Goal: Task Accomplishment & Management: Use online tool/utility

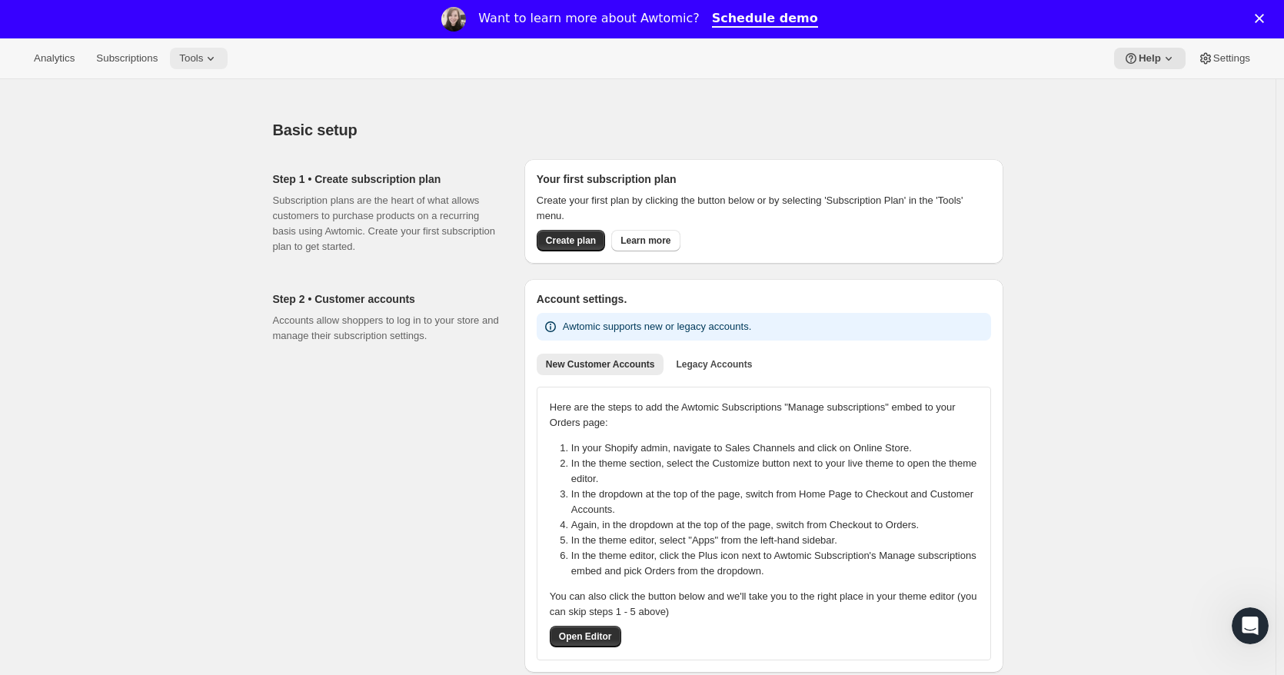
click at [203, 61] on span "Tools" at bounding box center [191, 58] width 24 height 12
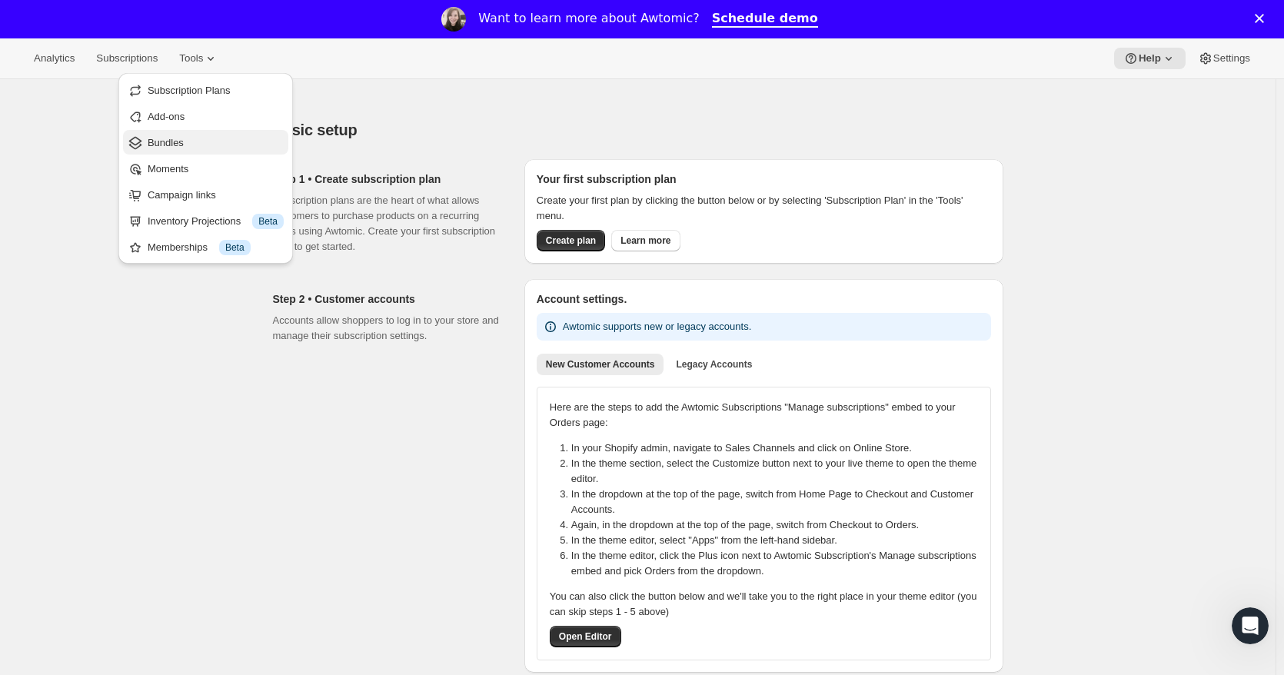
click at [171, 138] on span "Bundles" at bounding box center [166, 143] width 36 height 12
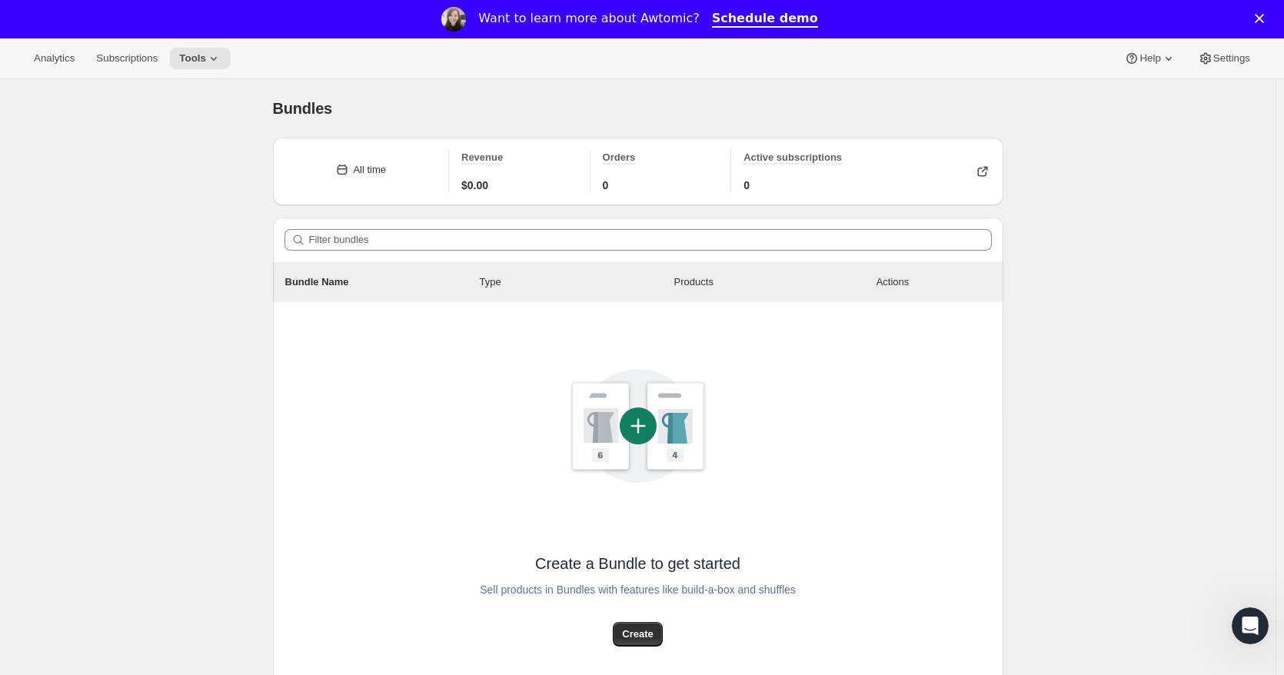
click at [211, 72] on div "Analytics Subscriptions Tools Help Settings" at bounding box center [642, 58] width 1284 height 41
click at [206, 60] on span "Tools" at bounding box center [192, 58] width 27 height 12
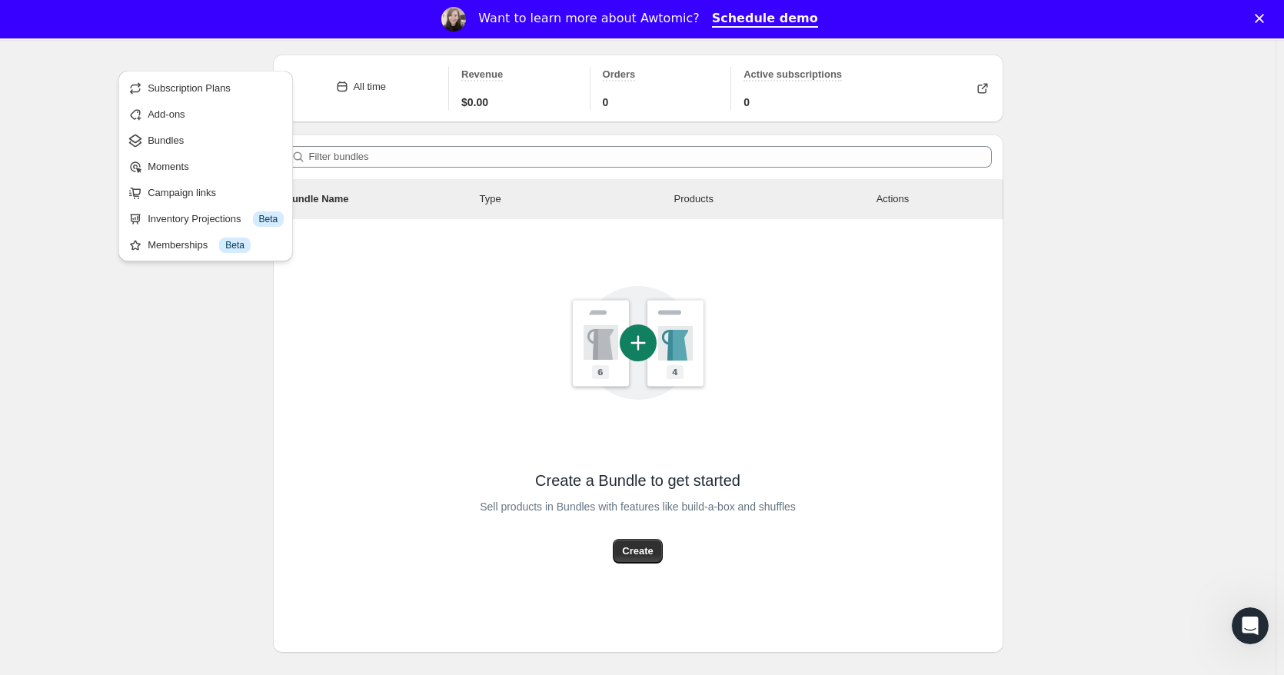
scroll to position [119, 0]
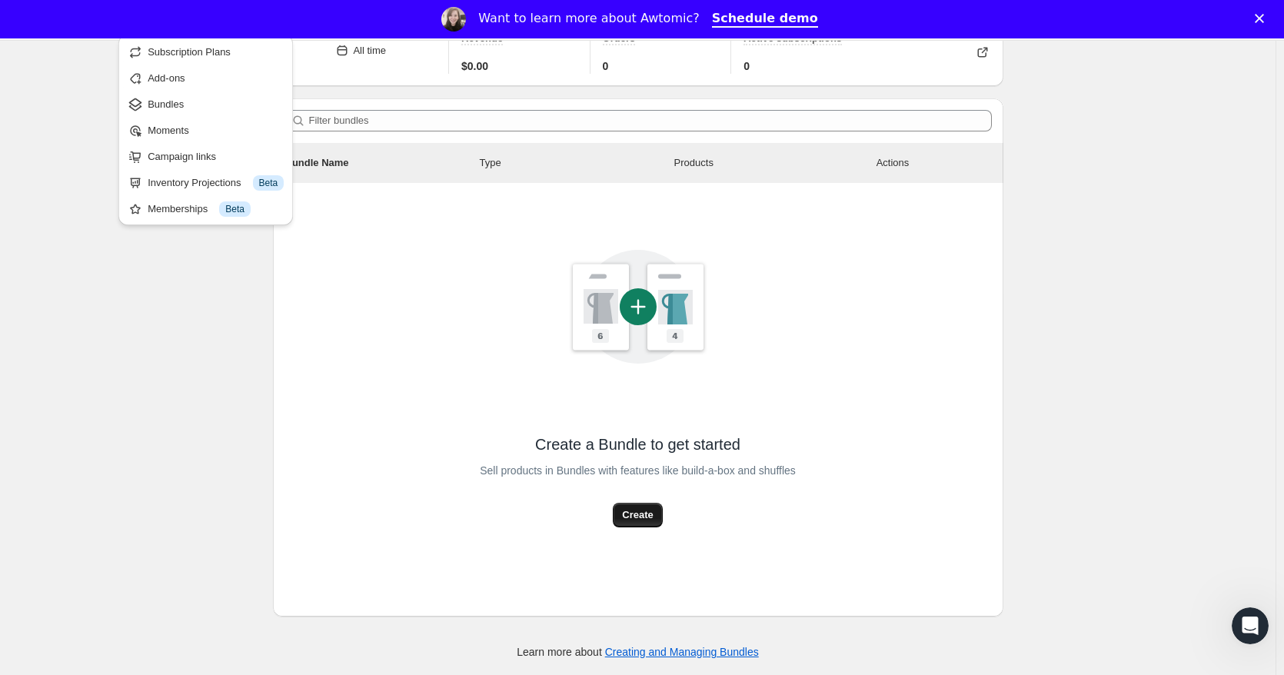
click at [653, 509] on span "Create" at bounding box center [637, 514] width 31 height 15
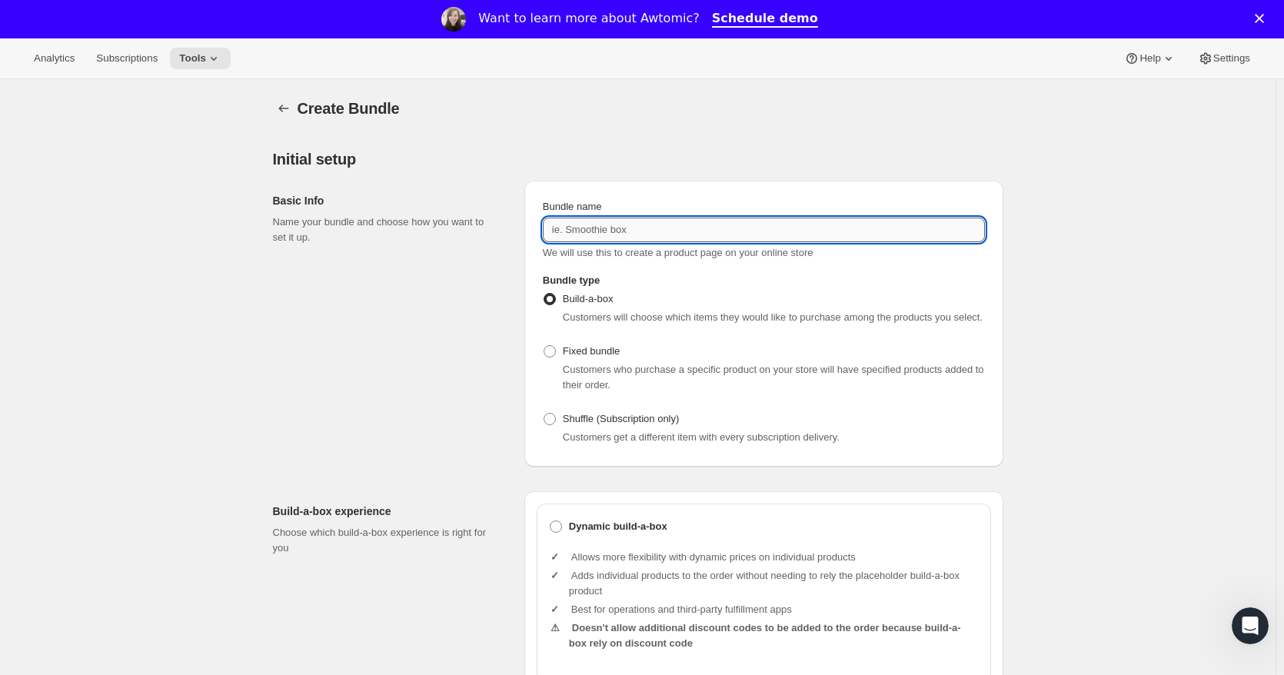
click at [666, 240] on input "Bundle name" at bounding box center [764, 230] width 442 height 25
click at [613, 235] on input "Build-A-Box K-Cups" at bounding box center [764, 230] width 442 height 25
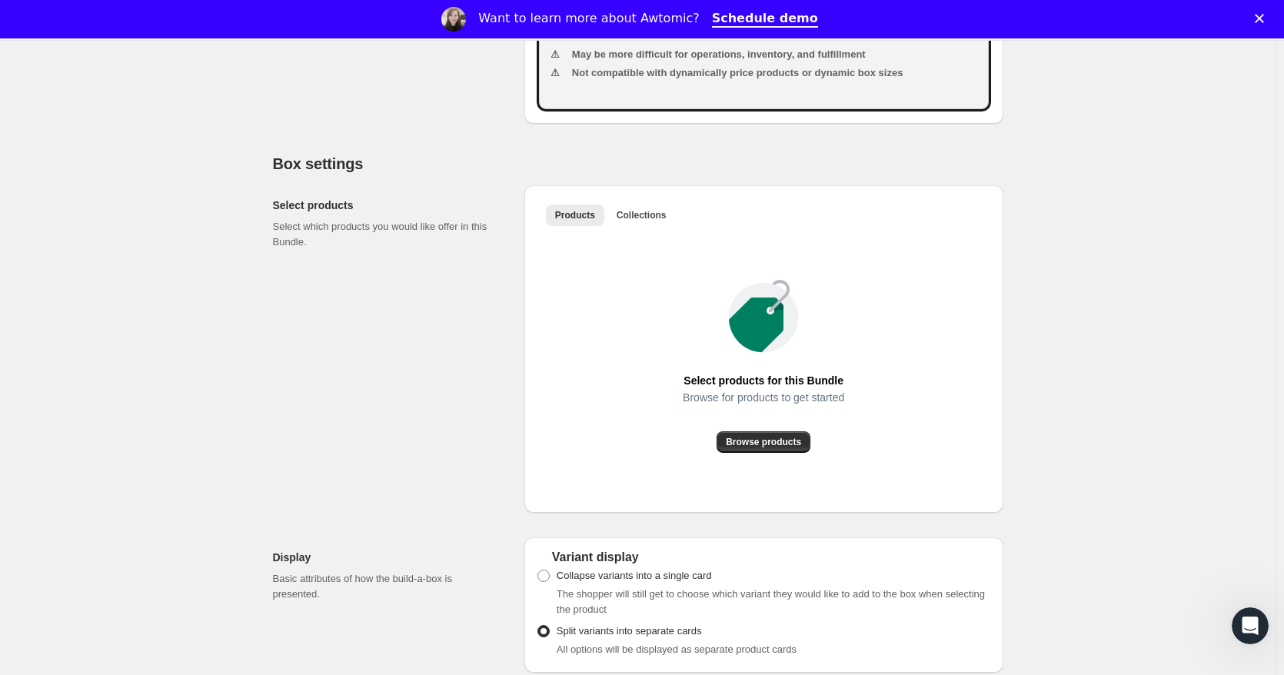
scroll to position [769, 0]
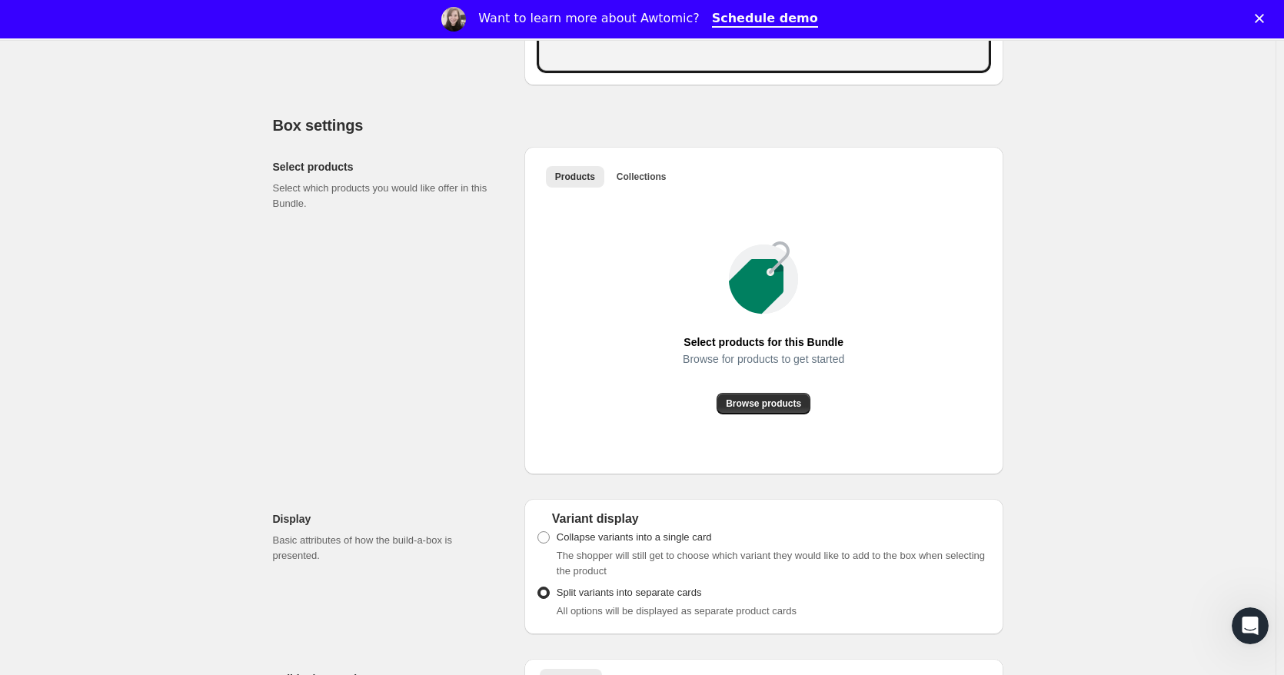
type input "Build-A-Box of K-Cups"
click at [789, 410] on span "Browse products" at bounding box center [763, 403] width 75 height 12
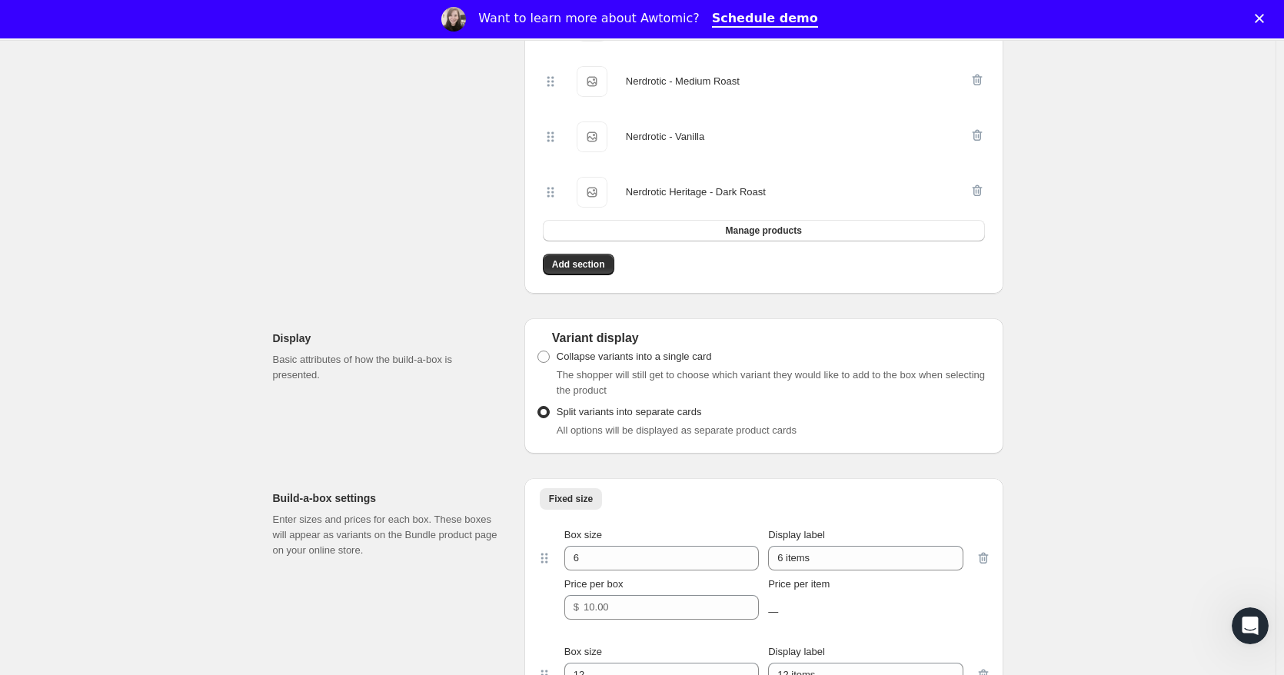
scroll to position [1281, 0]
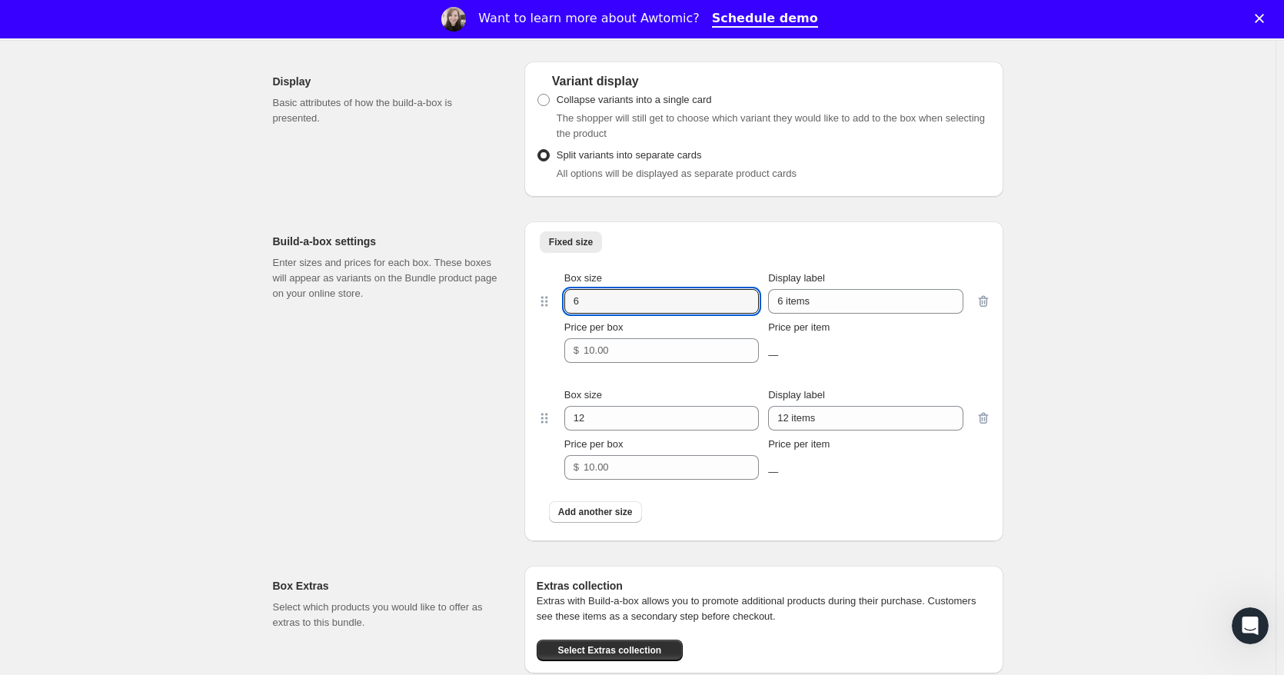
drag, startPoint x: 600, startPoint y: 313, endPoint x: 503, endPoint y: 317, distance: 97.0
click at [503, 317] on div "Build-a-box settings Enter sizes and prices for each box. These boxes will appe…" at bounding box center [638, 375] width 730 height 332
type input "20"
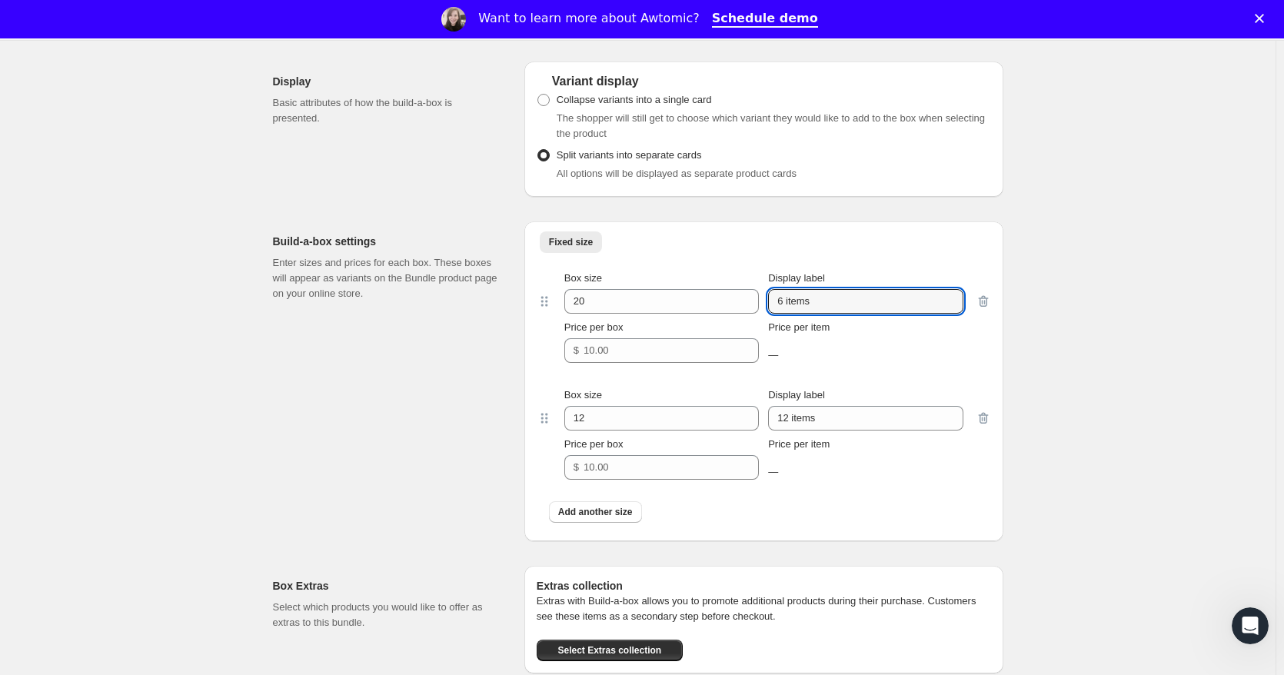
drag, startPoint x: 787, startPoint y: 314, endPoint x: 768, endPoint y: 314, distance: 19.2
click at [769, 314] on div "Box size 20 Display label 6 items" at bounding box center [763, 292] width 399 height 43
click at [785, 314] on input "20 K-Cups" at bounding box center [865, 301] width 194 height 25
type input "Box of 20 K-Cups"
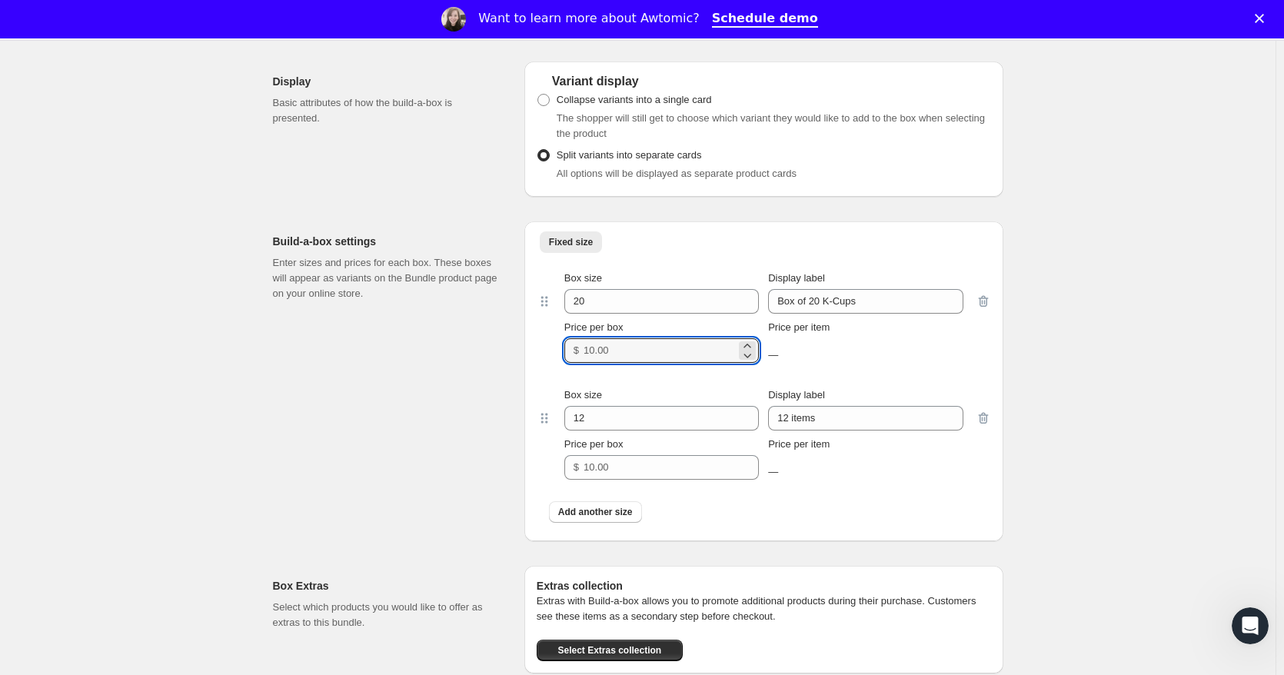
drag, startPoint x: 623, startPoint y: 372, endPoint x: 486, endPoint y: 376, distance: 136.9
click at [486, 376] on div "Build-a-box settings Enter sizes and prices for each box. These boxes will appe…" at bounding box center [638, 375] width 730 height 332
type input "19.99"
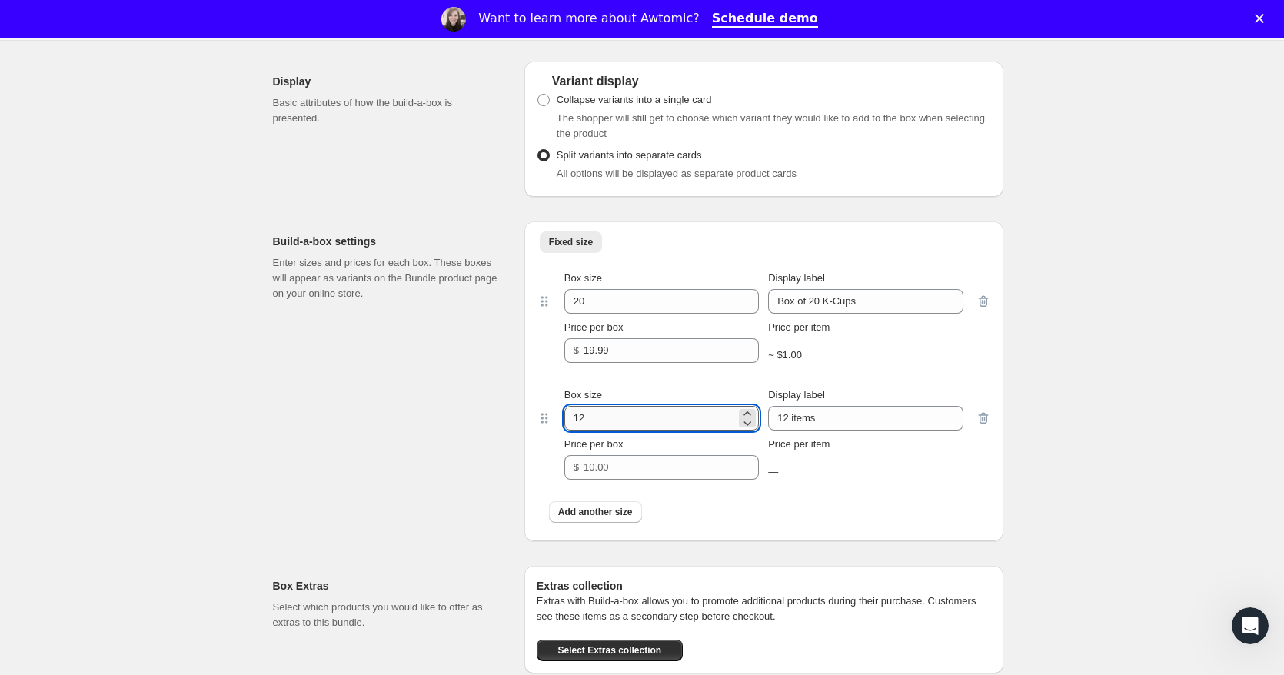
click at [567, 430] on input "12" at bounding box center [649, 418] width 171 height 25
type input "40"
click at [633, 479] on input "Price per box" at bounding box center [659, 467] width 152 height 25
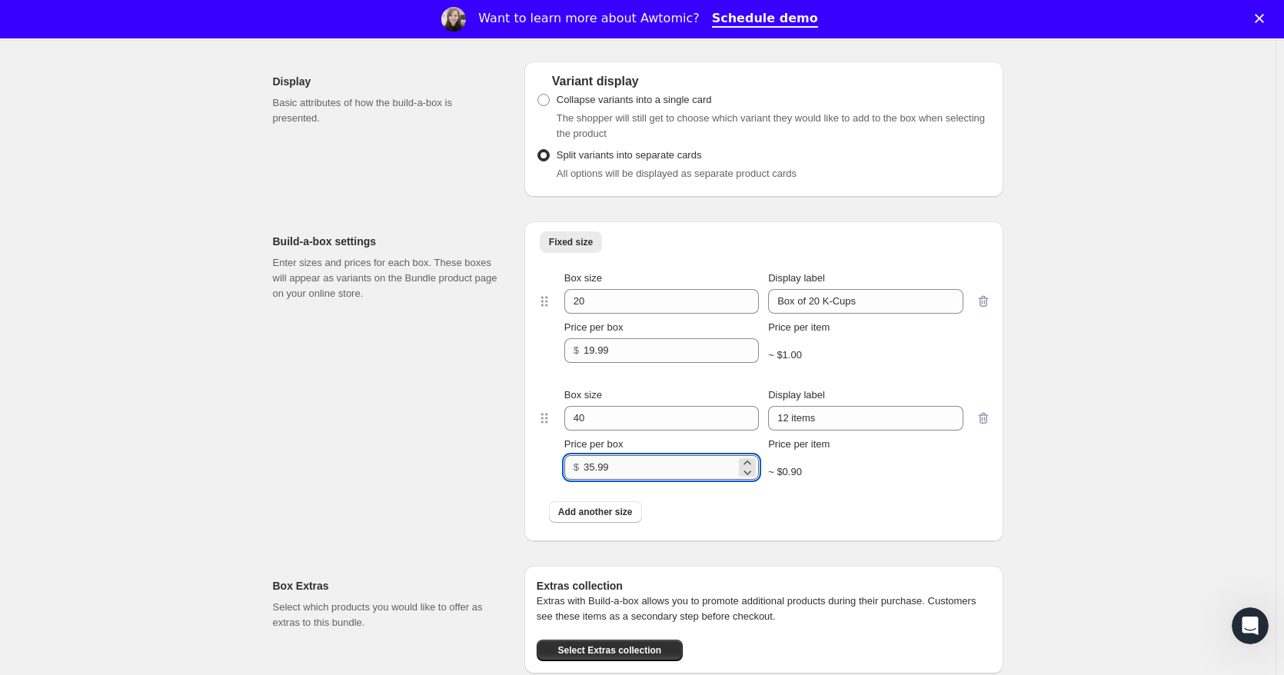
click at [599, 480] on input "35.99" at bounding box center [659, 467] width 152 height 25
type input "36.99"
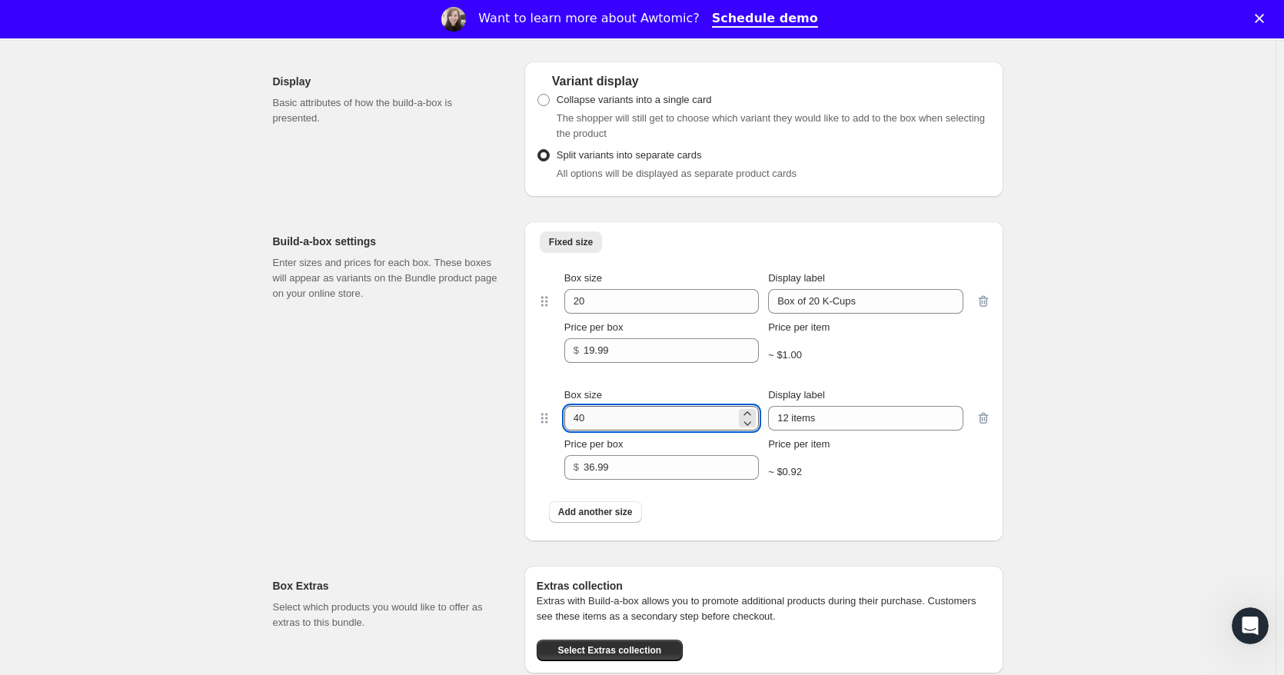
drag, startPoint x: 579, startPoint y: 433, endPoint x: 595, endPoint y: 438, distance: 17.0
click at [595, 430] on input "40" at bounding box center [649, 418] width 171 height 25
type input "50"
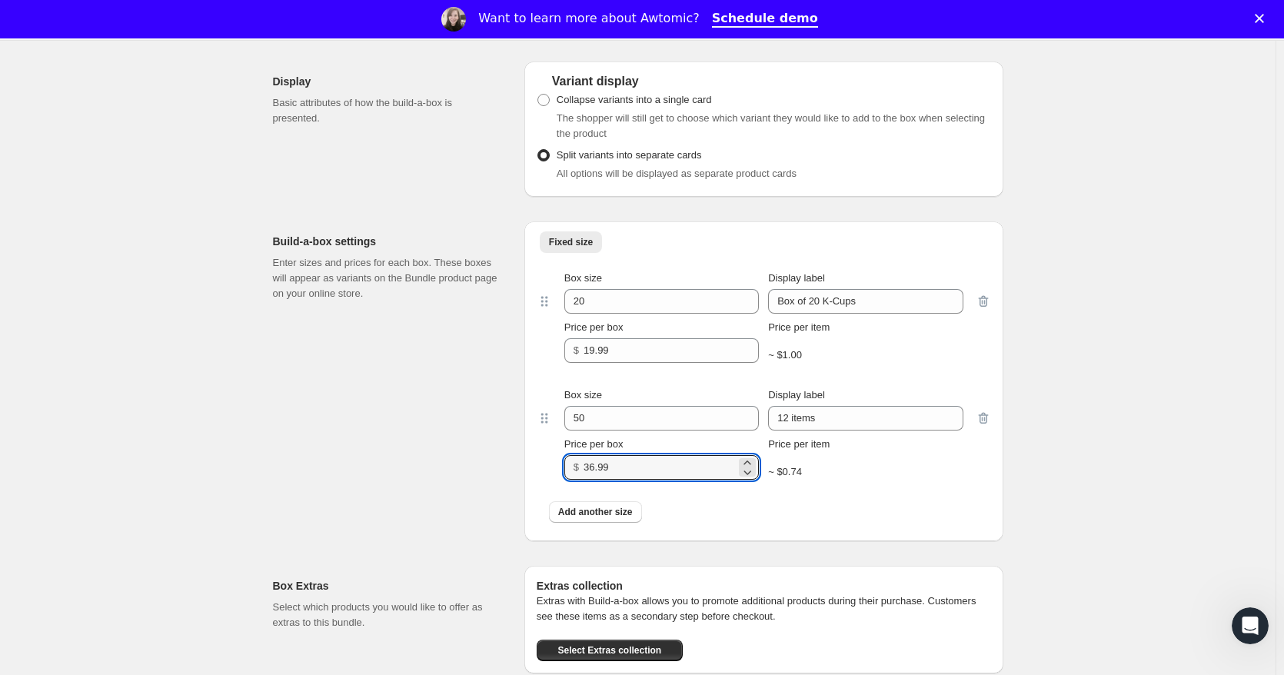
drag, startPoint x: 648, startPoint y: 477, endPoint x: 575, endPoint y: 482, distance: 73.2
click at [575, 480] on div "$ 36.99" at bounding box center [661, 467] width 194 height 25
type input "49.99"
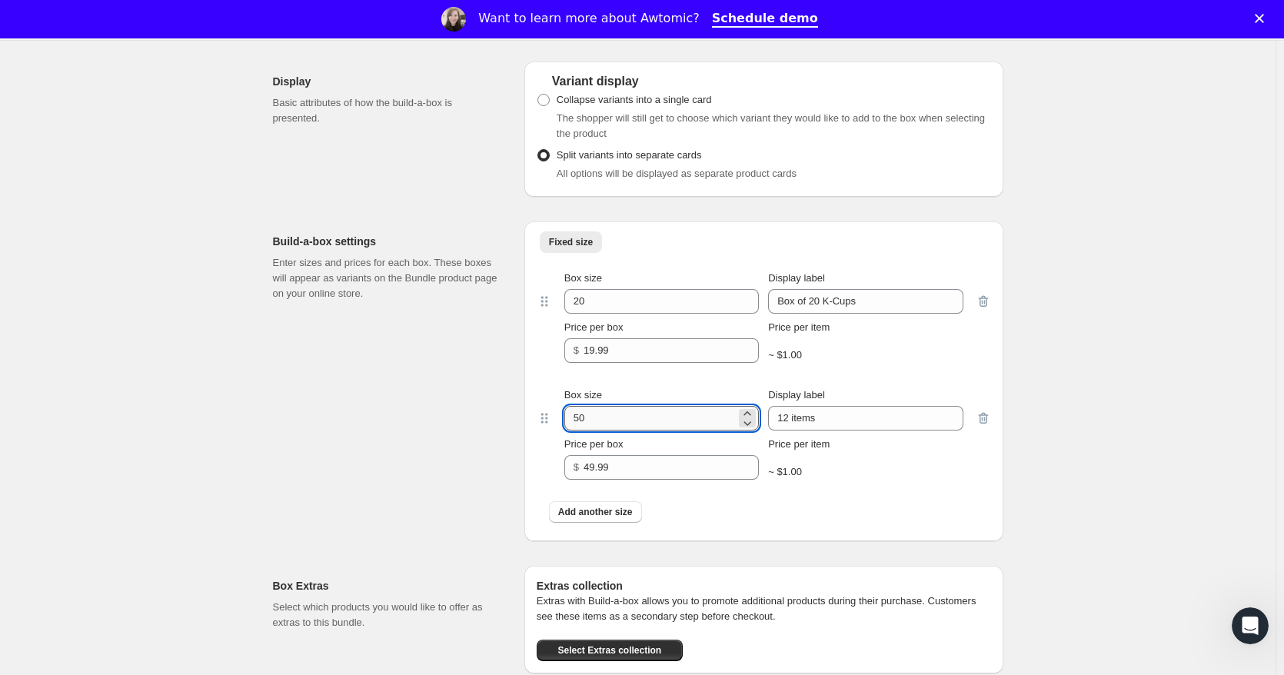
drag, startPoint x: 582, startPoint y: 431, endPoint x: 590, endPoint y: 432, distance: 8.5
click at [590, 430] on input "50" at bounding box center [649, 418] width 171 height 25
click at [667, 430] on input "55" at bounding box center [649, 418] width 171 height 25
type input "55"
click at [610, 523] on button "Add another size" at bounding box center [595, 512] width 93 height 22
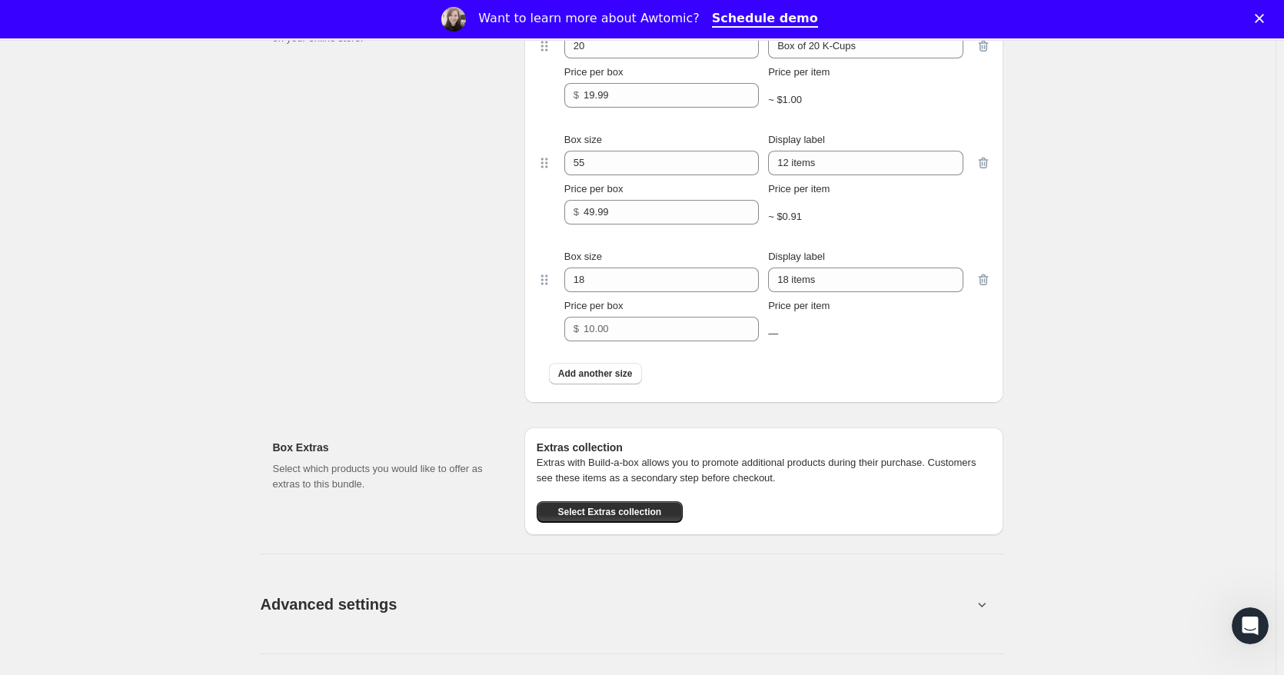
scroll to position [1537, 0]
drag, startPoint x: 590, startPoint y: 293, endPoint x: 535, endPoint y: 301, distance: 55.9
click at [535, 301] on div "Fixed size More views Fixed size More views Box size 20 Display label Box of 20…" at bounding box center [763, 183] width 479 height 437
type input "100"
click at [621, 341] on input "Price per box" at bounding box center [659, 328] width 152 height 25
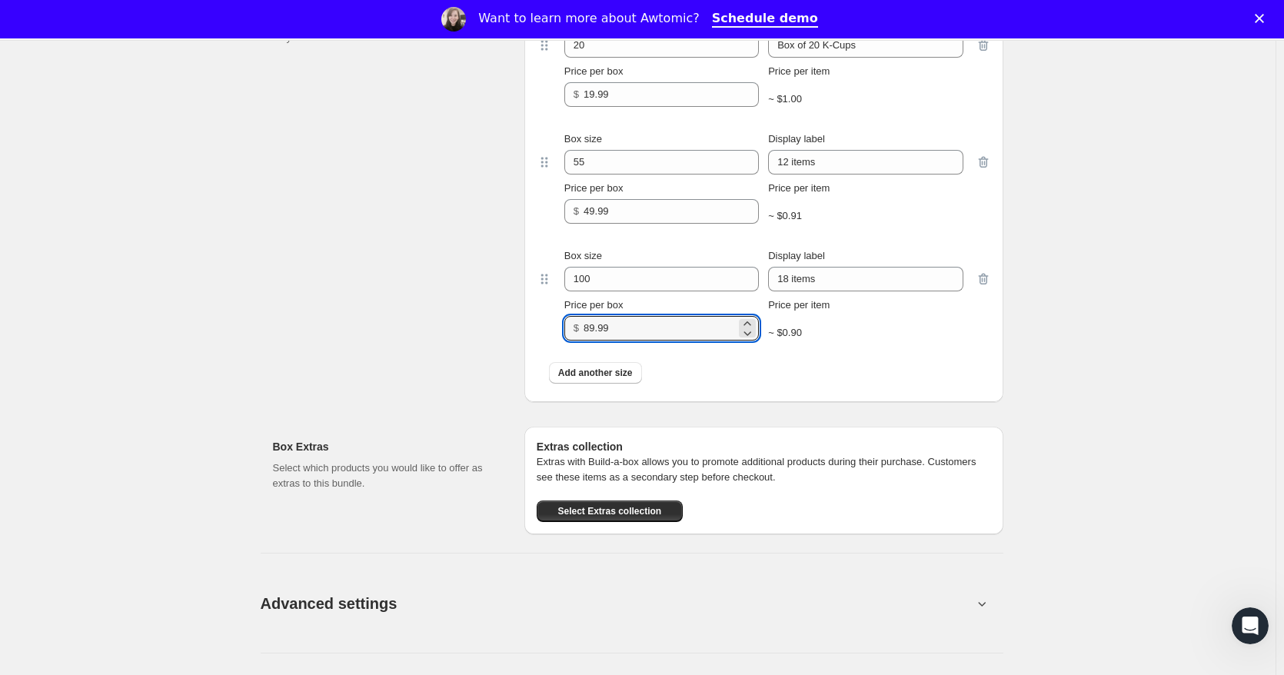
type input "89.99"
click at [713, 374] on div "Add another size" at bounding box center [764, 373] width 454 height 40
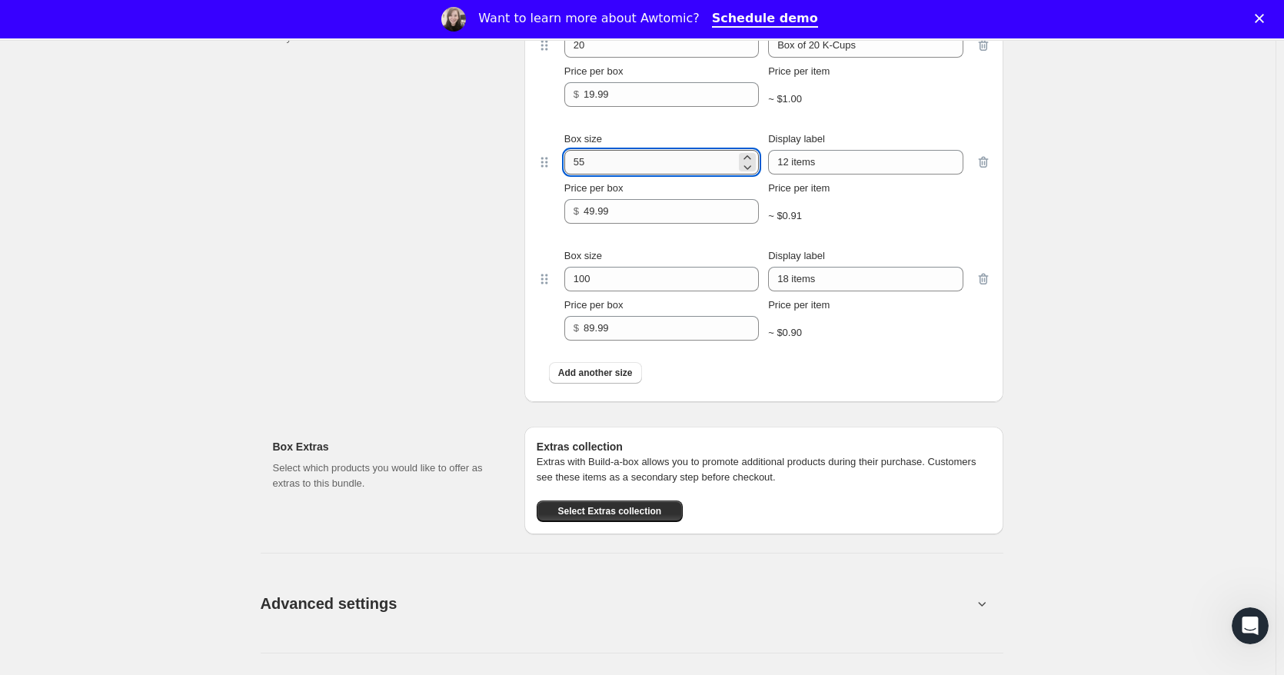
drag, startPoint x: 576, startPoint y: 176, endPoint x: 606, endPoint y: 178, distance: 30.0
click at [606, 174] on input "55" at bounding box center [649, 162] width 171 height 25
click at [605, 174] on input "55" at bounding box center [649, 162] width 171 height 25
click at [590, 174] on input "55" at bounding box center [649, 162] width 171 height 25
type input "55"
